Goal: Go to known website: Access a specific website the user already knows

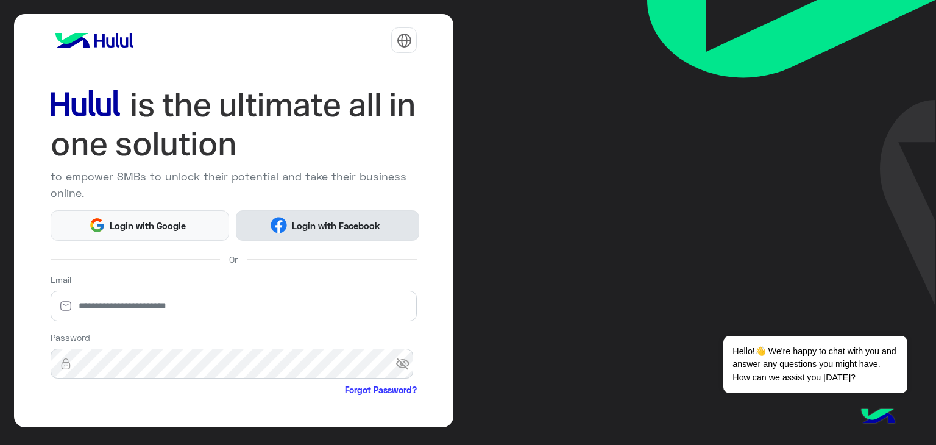
click at [289, 230] on span "Login with Facebook" at bounding box center [335, 226] width 97 height 14
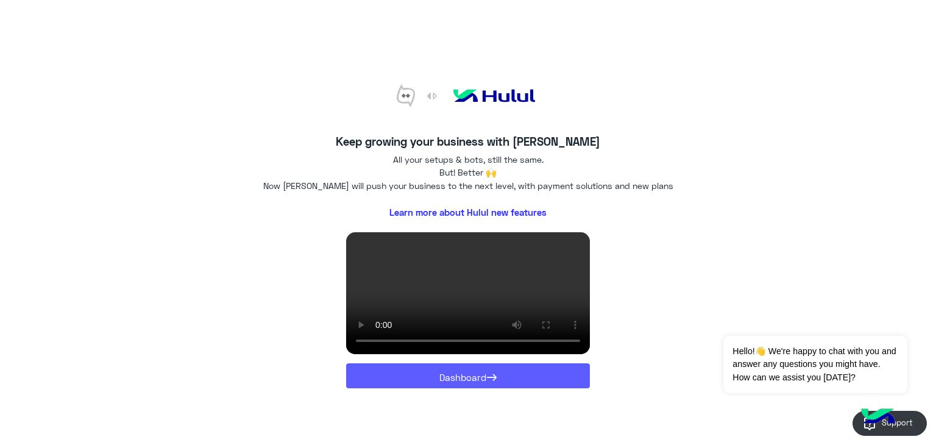
click at [394, 376] on button "Dashboard →" at bounding box center [468, 375] width 244 height 25
